Goal: Task Accomplishment & Management: Manage account settings

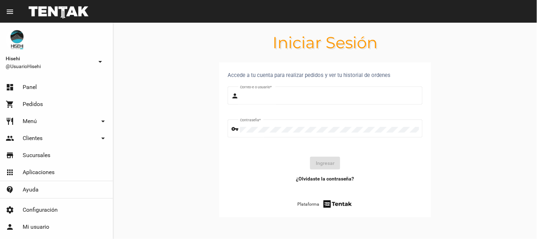
type input "UsuarioHisehi"
click at [322, 164] on button "Ingresar" at bounding box center [325, 163] width 30 height 13
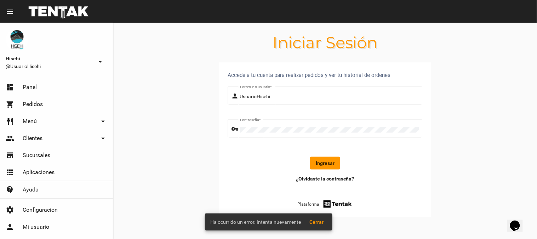
click at [320, 162] on button "Ingresar" at bounding box center [325, 163] width 30 height 13
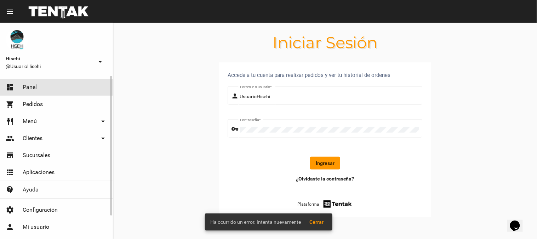
click at [53, 89] on link "dashboard Panel" at bounding box center [56, 87] width 113 height 17
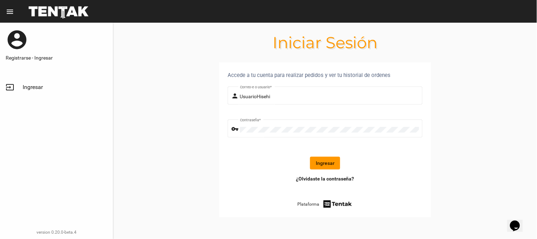
click at [326, 166] on button "Ingresar" at bounding box center [325, 163] width 30 height 13
